Goal: Check status: Check status

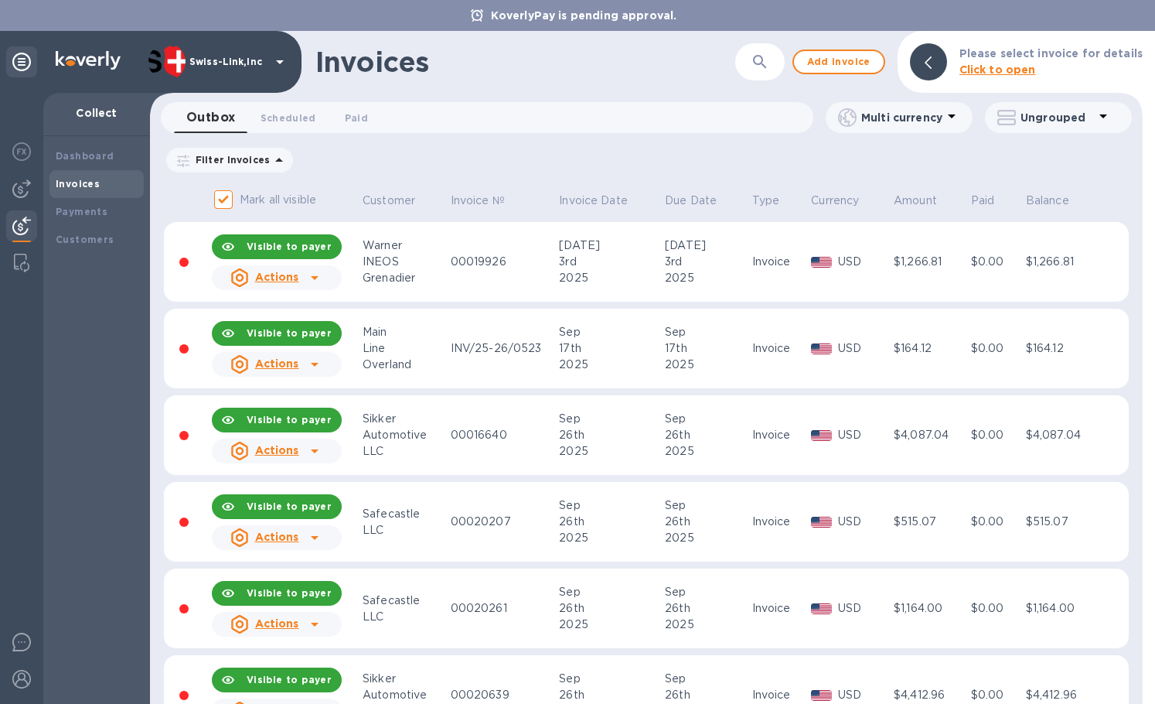
scroll to position [485, 0]
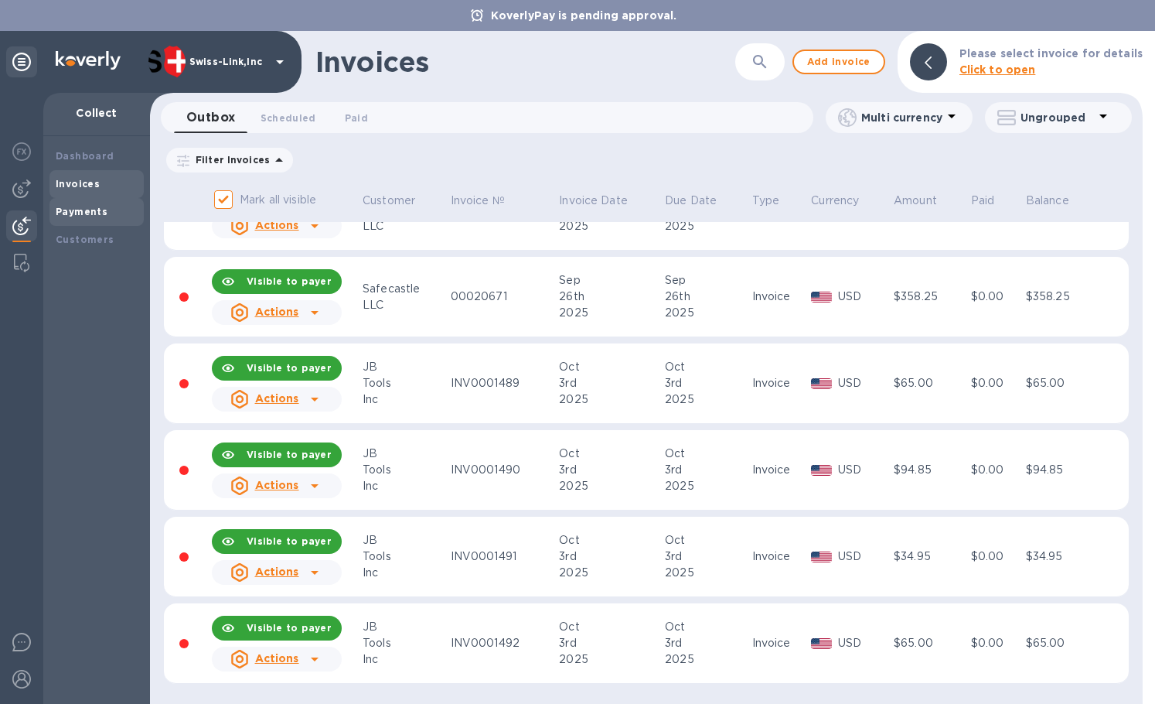
click at [92, 207] on b "Payments" at bounding box center [82, 212] width 52 height 12
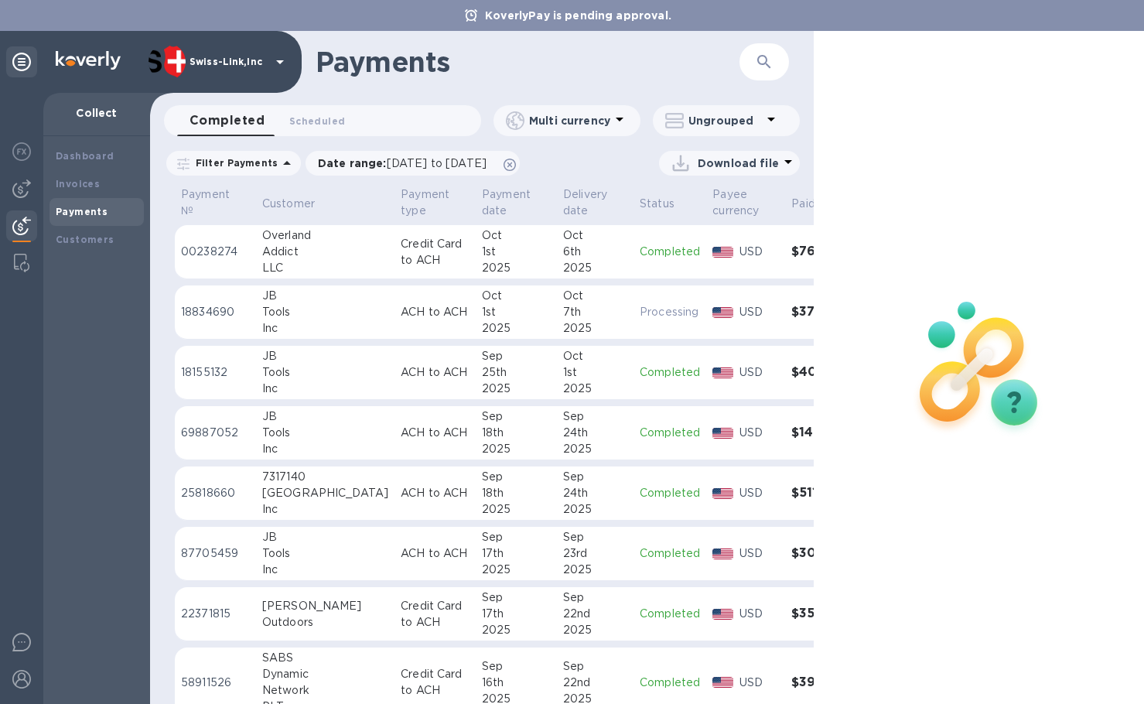
click at [401, 240] on p "Credit Card to ACH" at bounding box center [435, 252] width 69 height 32
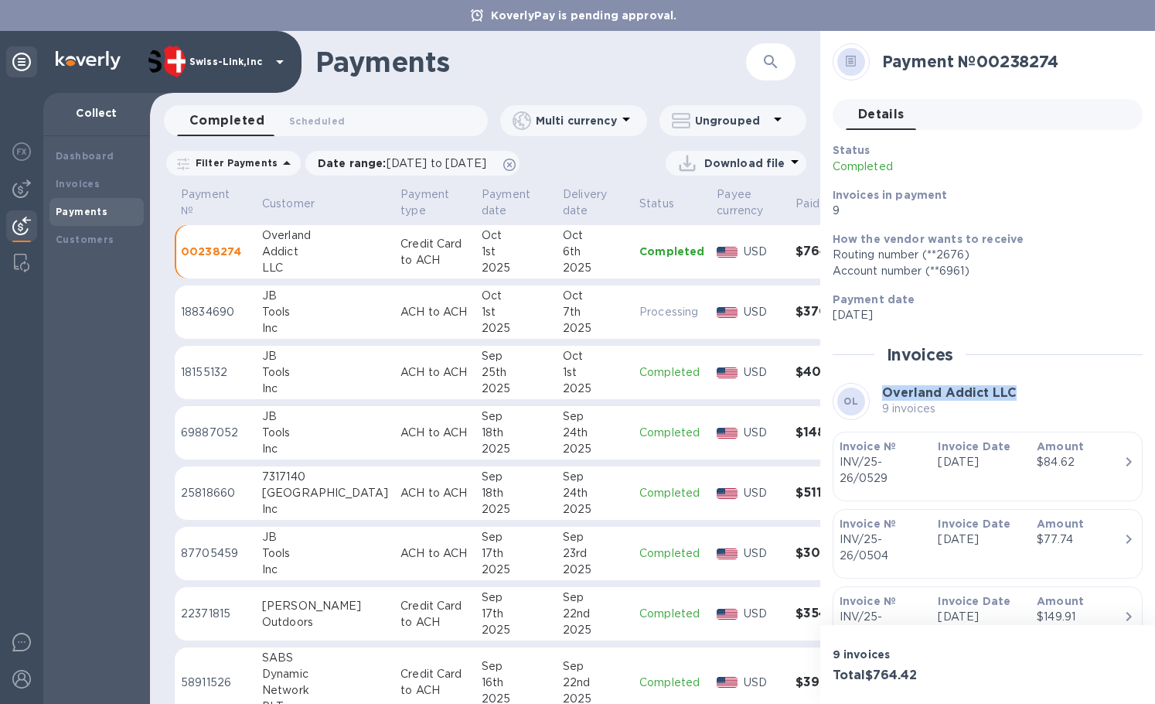
drag, startPoint x: 884, startPoint y: 395, endPoint x: 1031, endPoint y: 395, distance: 147.0
click at [1031, 395] on div "OL Overland Addict LLC 9 invoices" at bounding box center [988, 401] width 310 height 37
copy b "Overland Addict LLC"
copy p "9 invoices"
drag, startPoint x: 882, startPoint y: 408, endPoint x: 941, endPoint y: 412, distance: 59.7
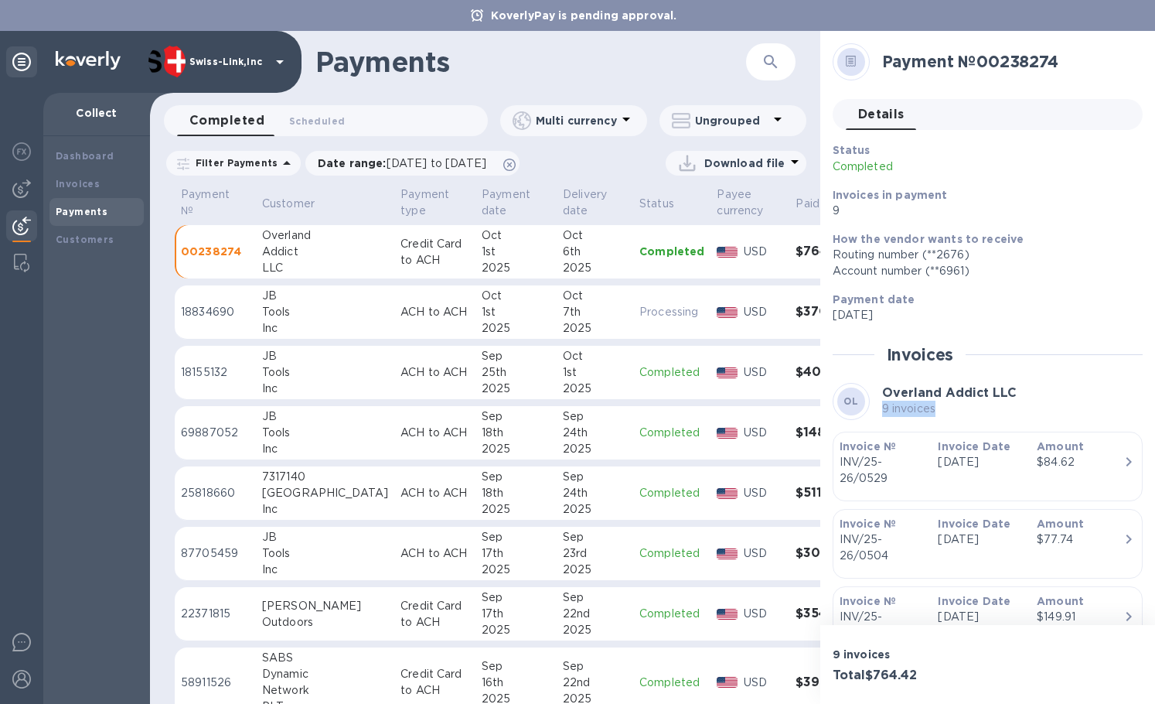
click at [941, 412] on p "9 invoices" at bounding box center [949, 409] width 135 height 16
click at [901, 678] on h3 "Total $764.42" at bounding box center [907, 675] width 149 height 15
copy h3 "764.42"
click at [1013, 67] on h2 "Payment № 00238274" at bounding box center [1006, 61] width 248 height 19
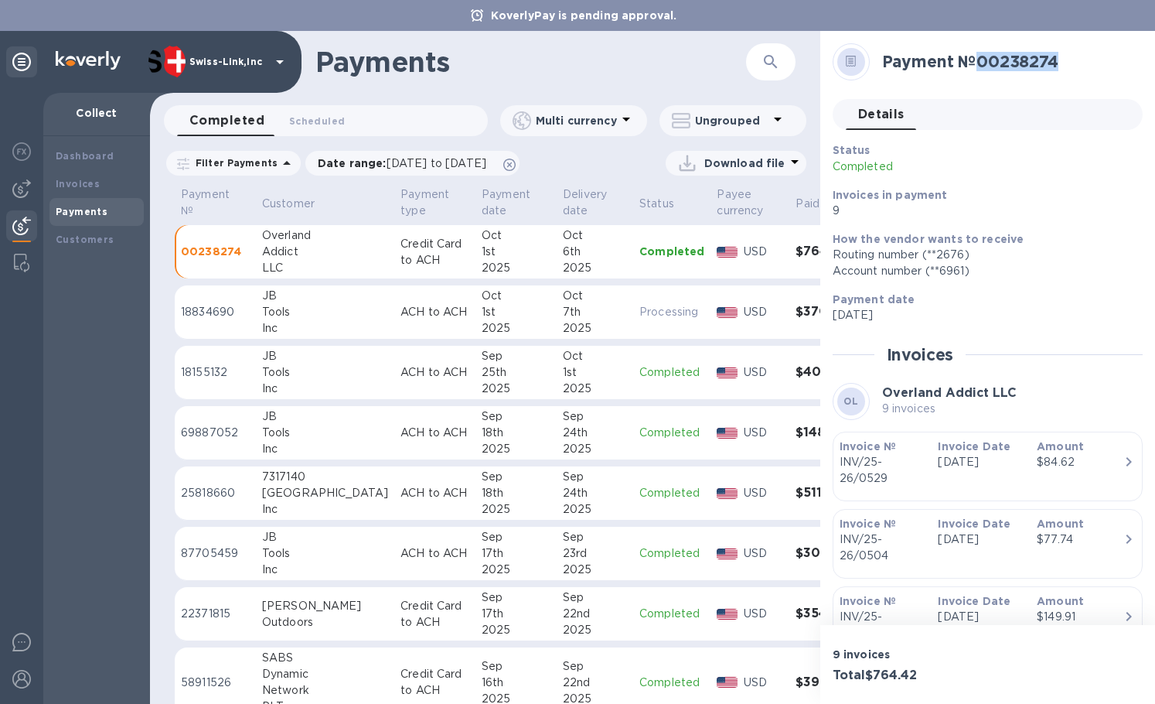
click at [1013, 67] on h2 "Payment № 00238274" at bounding box center [1006, 61] width 248 height 19
copy h2 "00238274"
